Goal: Task Accomplishment & Management: Use online tool/utility

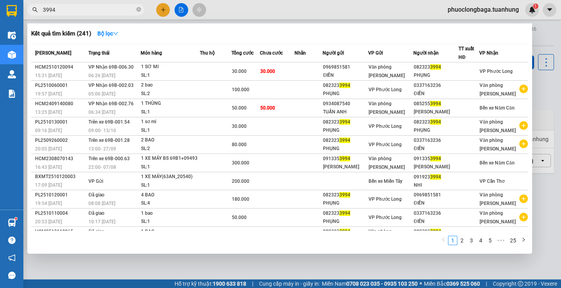
drag, startPoint x: 85, startPoint y: 8, endPoint x: 33, endPoint y: 12, distance: 52.4
click at [33, 12] on div "3994" at bounding box center [76, 10] width 152 height 12
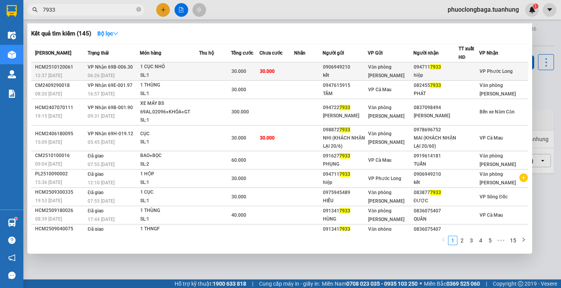
type input "7933"
click at [275, 74] on span "30.000" at bounding box center [267, 71] width 15 height 5
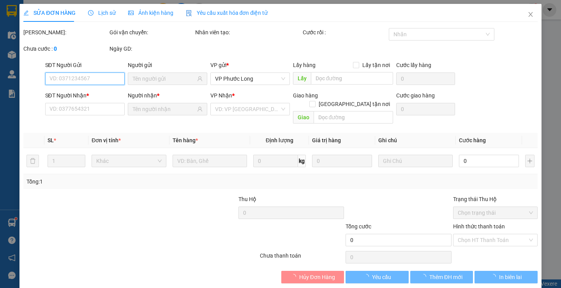
type input "0906949210"
type input "kết"
type input "0947117933"
type input "hiệp"
type input "30.000"
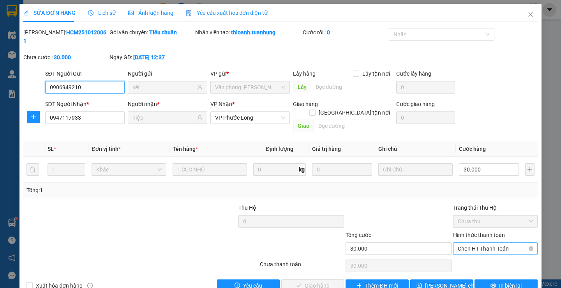
click at [493, 243] on span "Chọn HT Thanh Toán" at bounding box center [495, 249] width 75 height 12
click at [481, 246] on div "Tại văn phòng" at bounding box center [491, 247] width 74 height 9
type input "0"
click at [300, 279] on button "Giao hàng" at bounding box center [312, 285] width 63 height 12
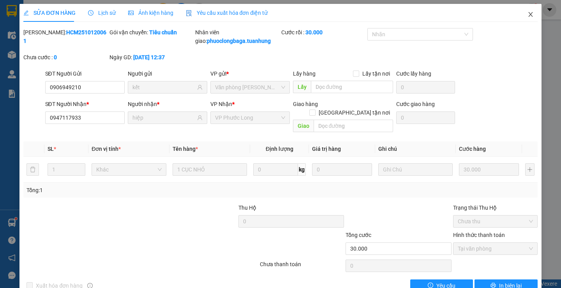
click at [528, 17] on icon "close" at bounding box center [531, 14] width 6 height 6
